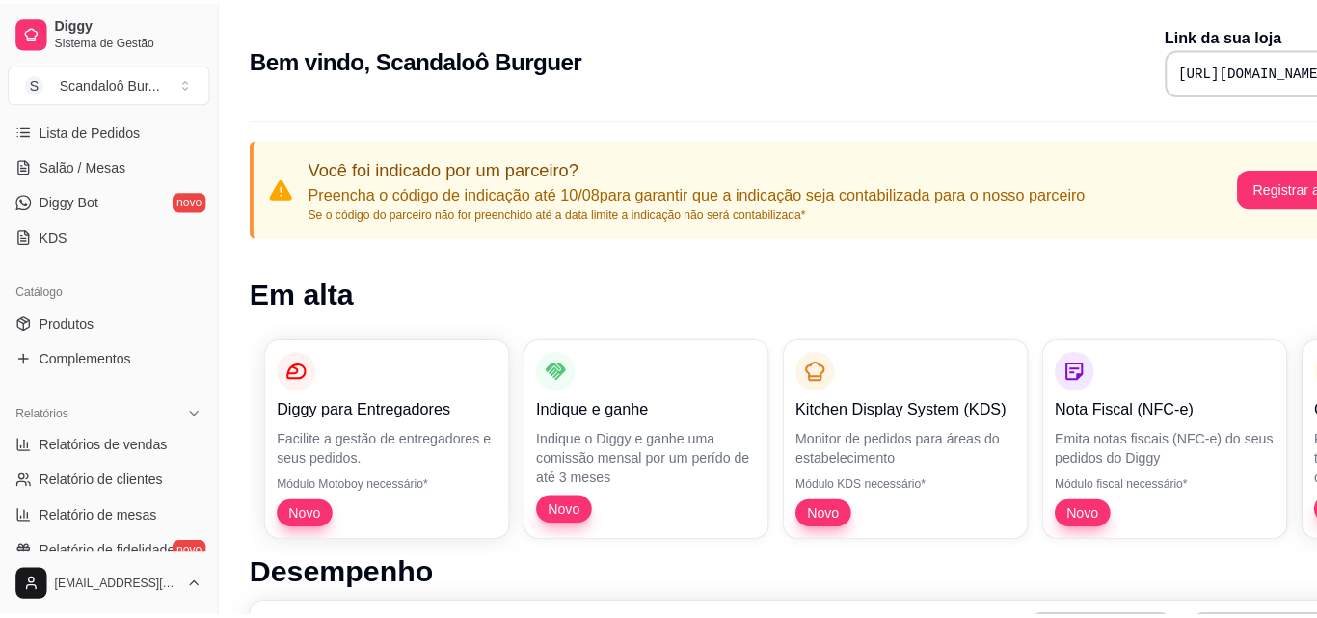
scroll to position [426, 0]
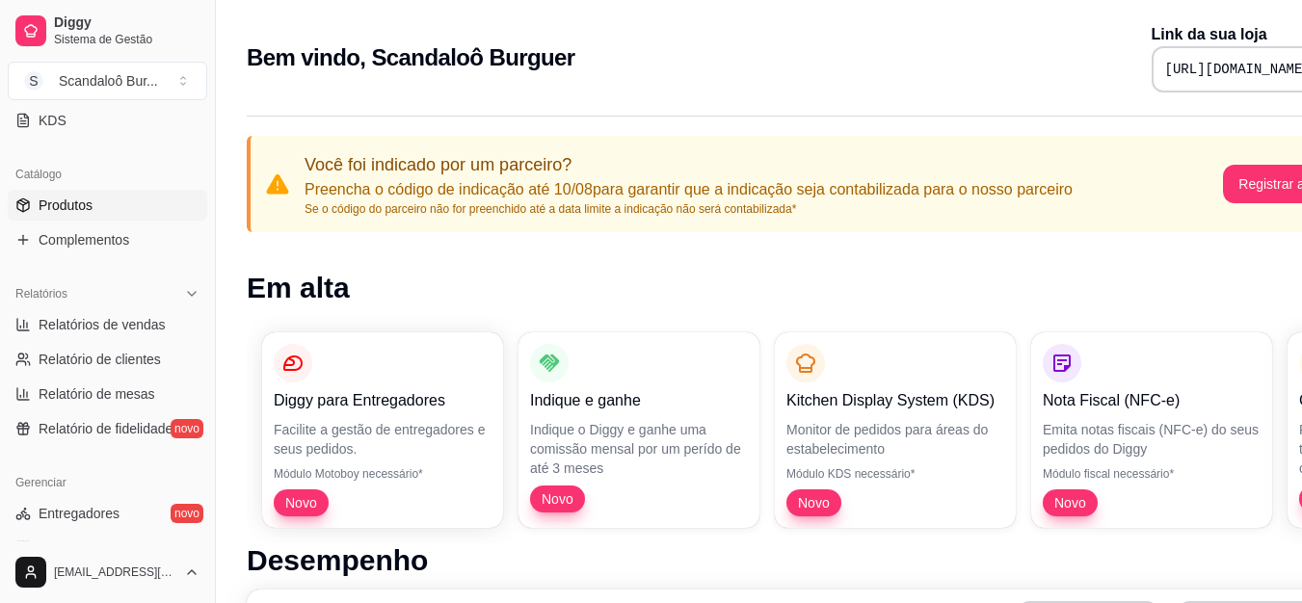
click at [120, 213] on link "Produtos" at bounding box center [108, 205] width 200 height 31
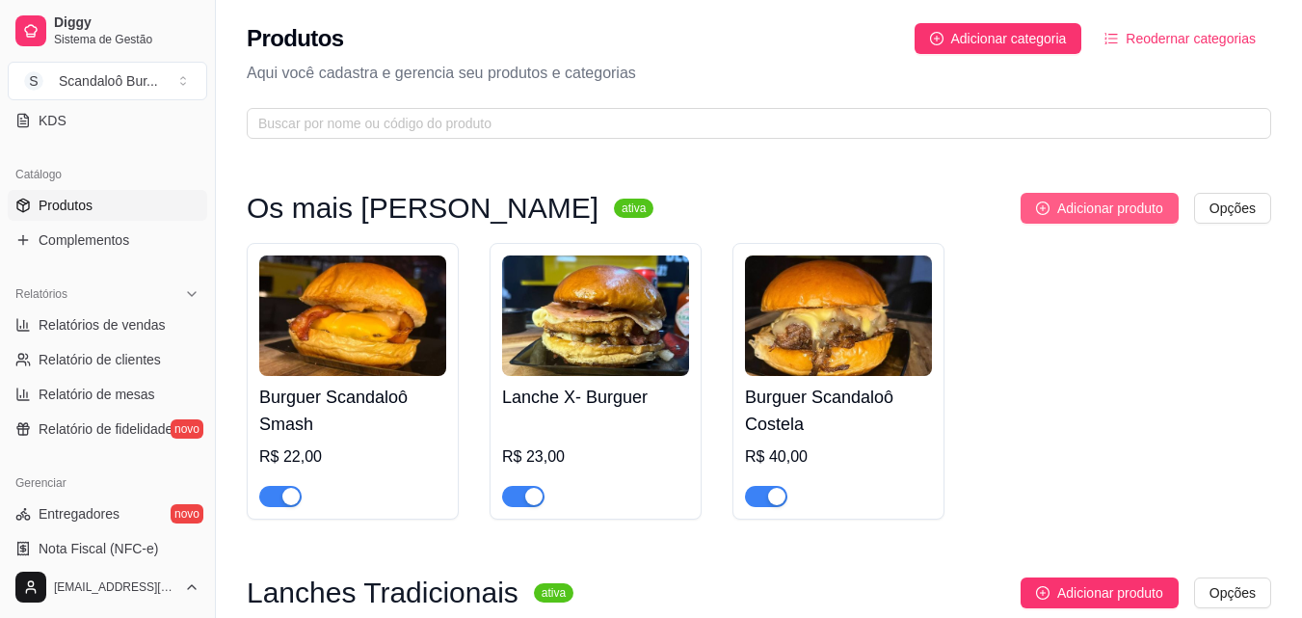
click at [1107, 215] on span "Adicionar produto" at bounding box center [1110, 208] width 106 height 21
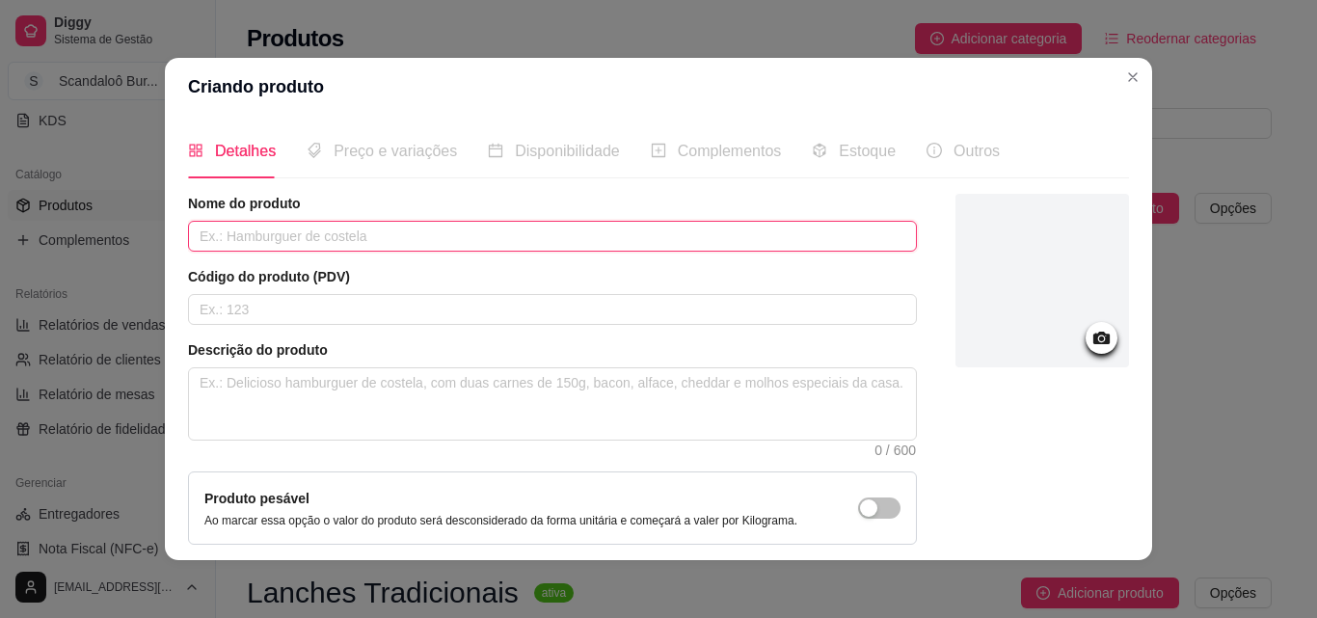
click at [564, 225] on input "text" at bounding box center [552, 236] width 729 height 31
type input "Costela Premium"
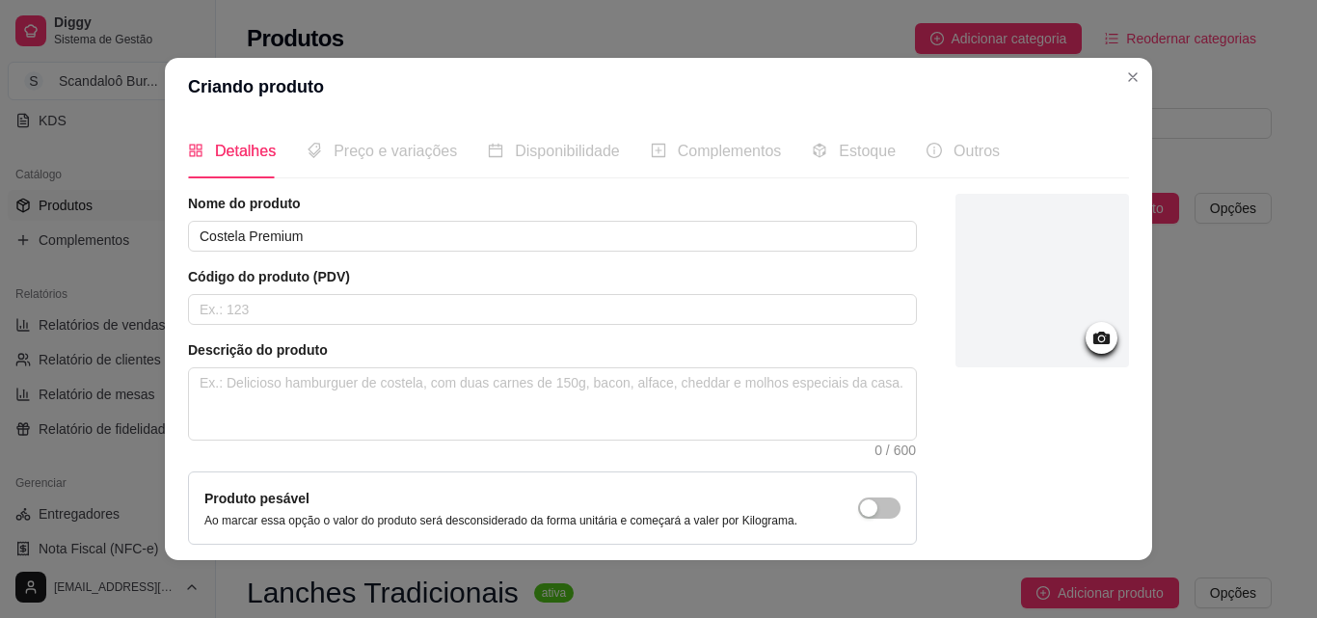
click at [1093, 341] on icon at bounding box center [1101, 338] width 16 height 13
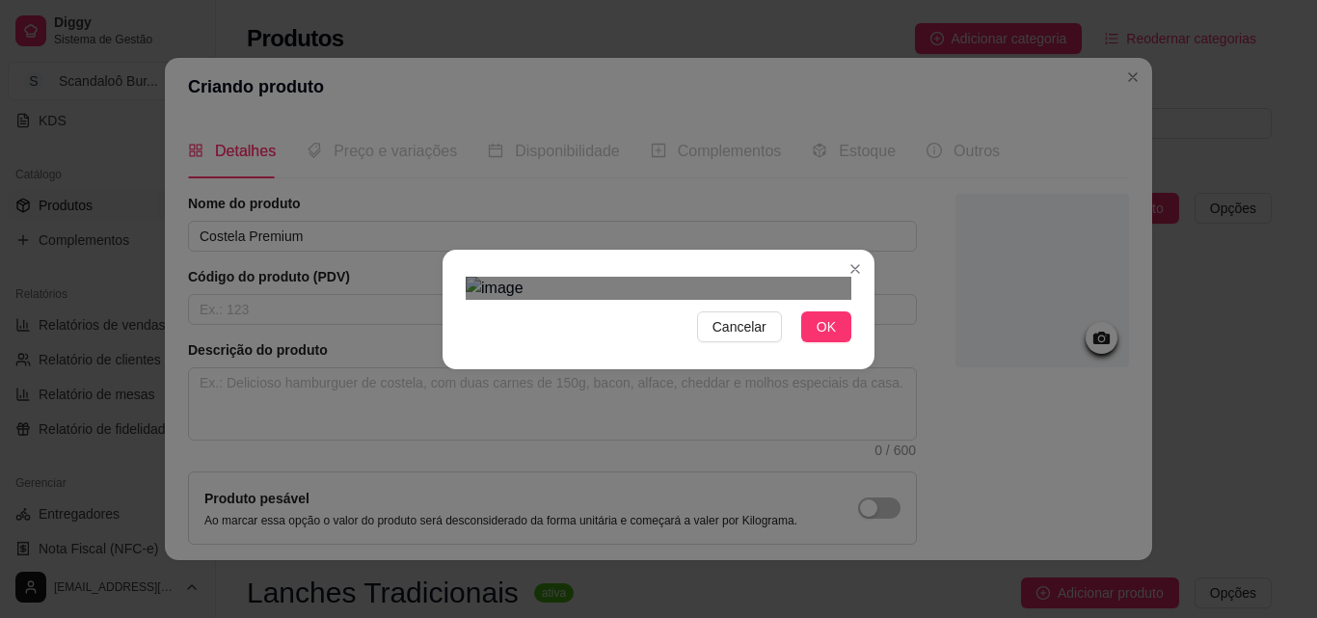
click at [837, 277] on div at bounding box center [659, 288] width 386 height 23
click at [774, 329] on div "Use the arrow keys to move the crop selection area" at bounding box center [660, 509] width 361 height 361
click at [415, 461] on div "Cancelar OK" at bounding box center [658, 309] width 1317 height 618
click at [922, 464] on div "Cancelar OK" at bounding box center [658, 309] width 1317 height 618
click at [827, 337] on span "OK" at bounding box center [825, 326] width 19 height 21
